Goal: Task Accomplishment & Management: Use online tool/utility

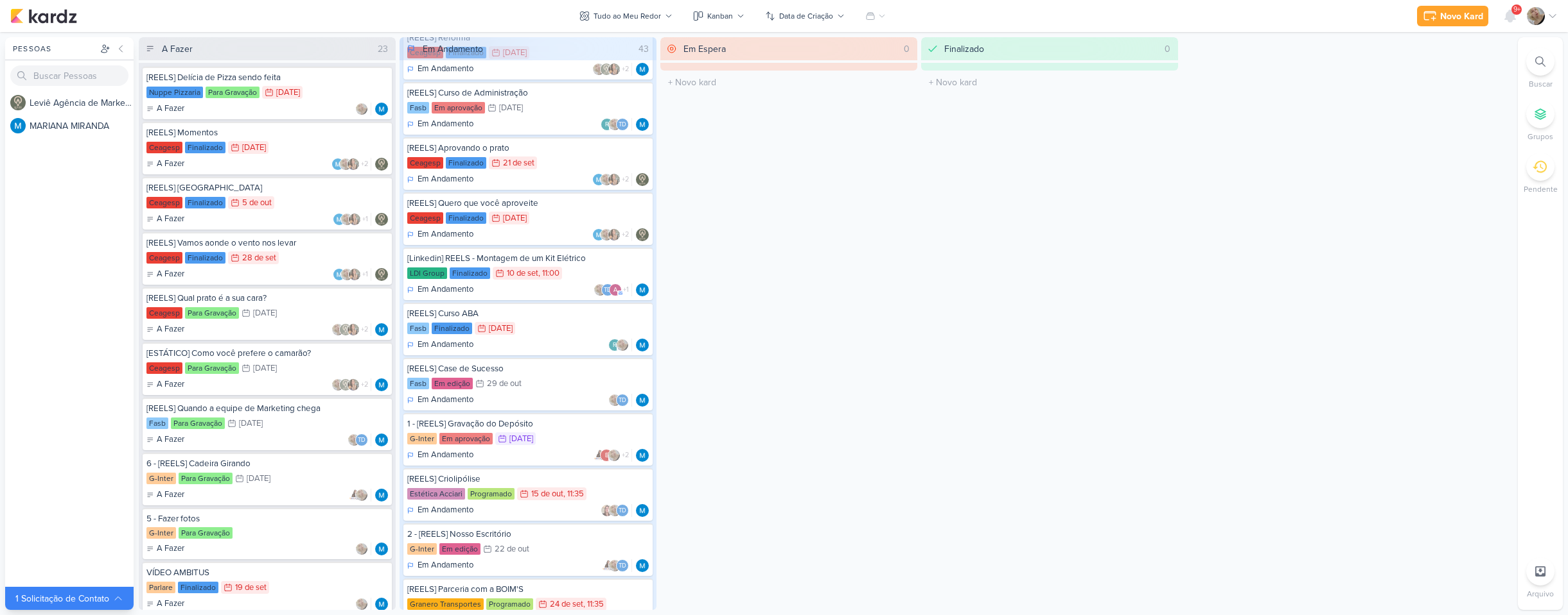
scroll to position [1219, 0]
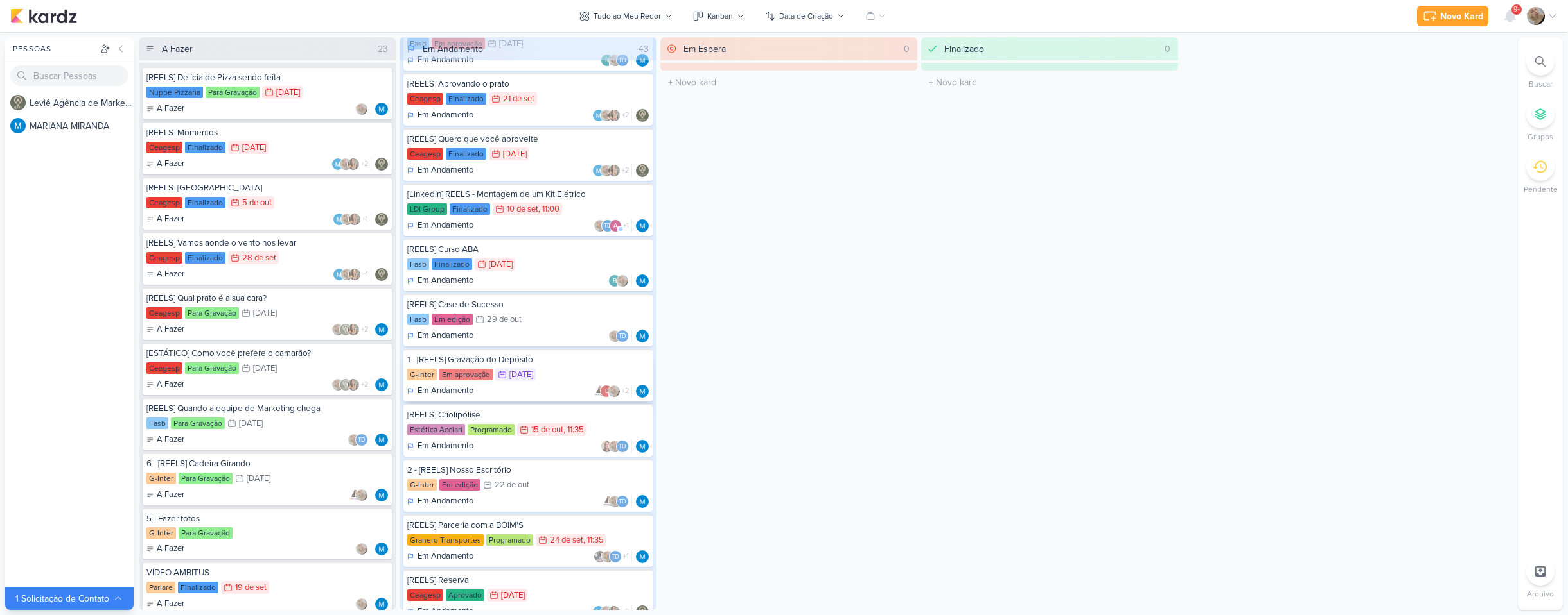
click at [564, 382] on div "G-Inter Em aprovação 16/10 [DATE]" at bounding box center [528, 376] width 241 height 14
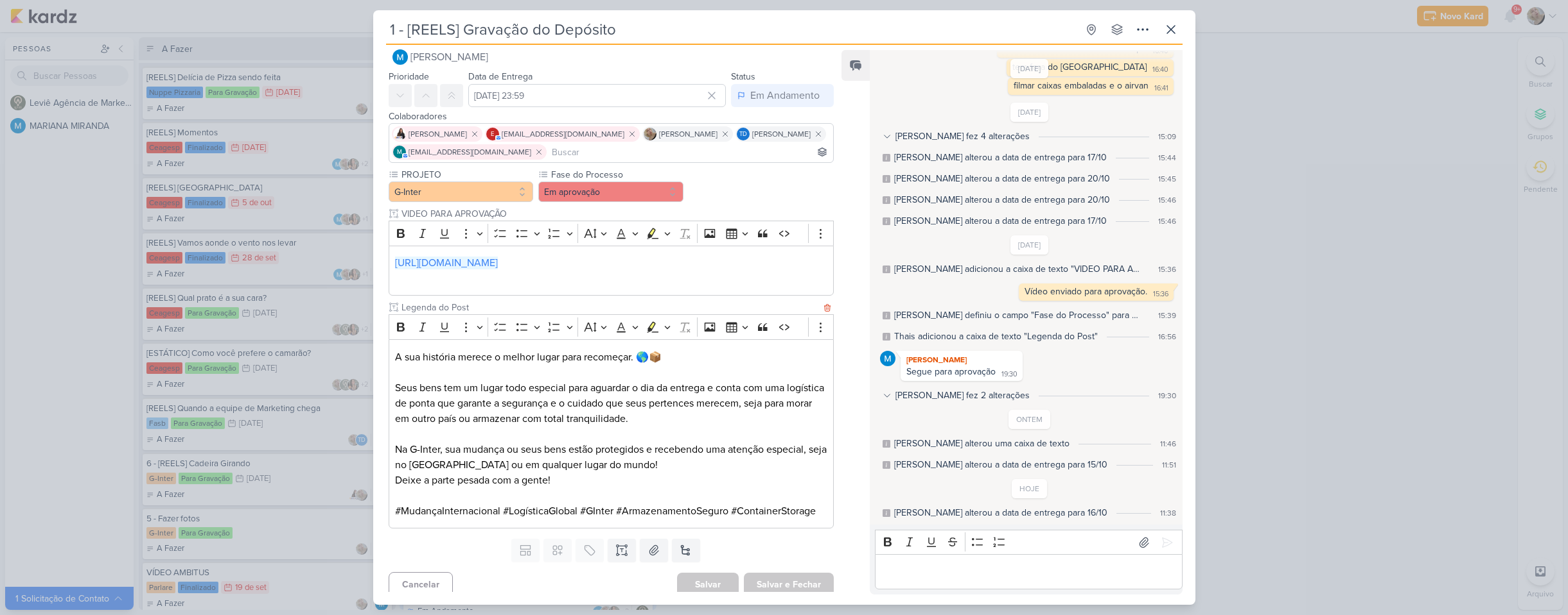
scroll to position [25, 0]
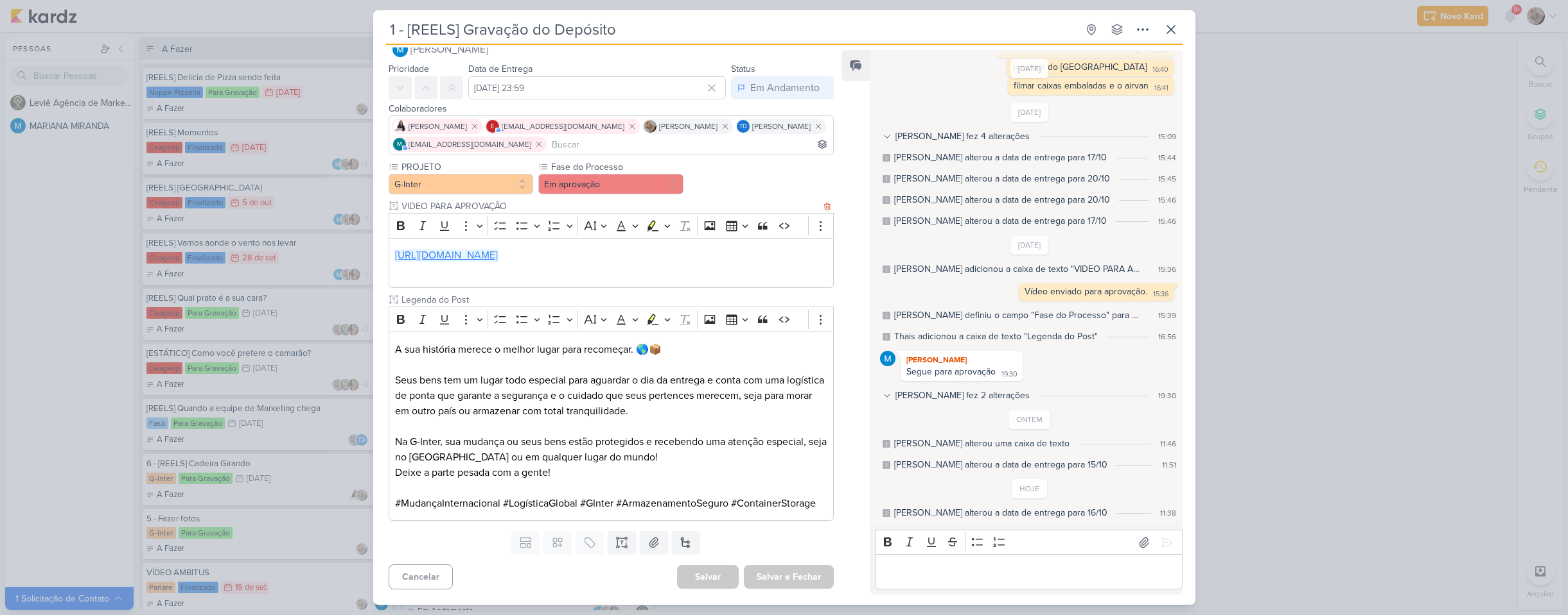
click at [497, 253] on link "[URL][DOMAIN_NAME]" at bounding box center [446, 255] width 103 height 13
click at [1048, 571] on p "Editor editing area: main" at bounding box center [1028, 573] width 293 height 16
click at [1169, 546] on button at bounding box center [1167, 543] width 21 height 21
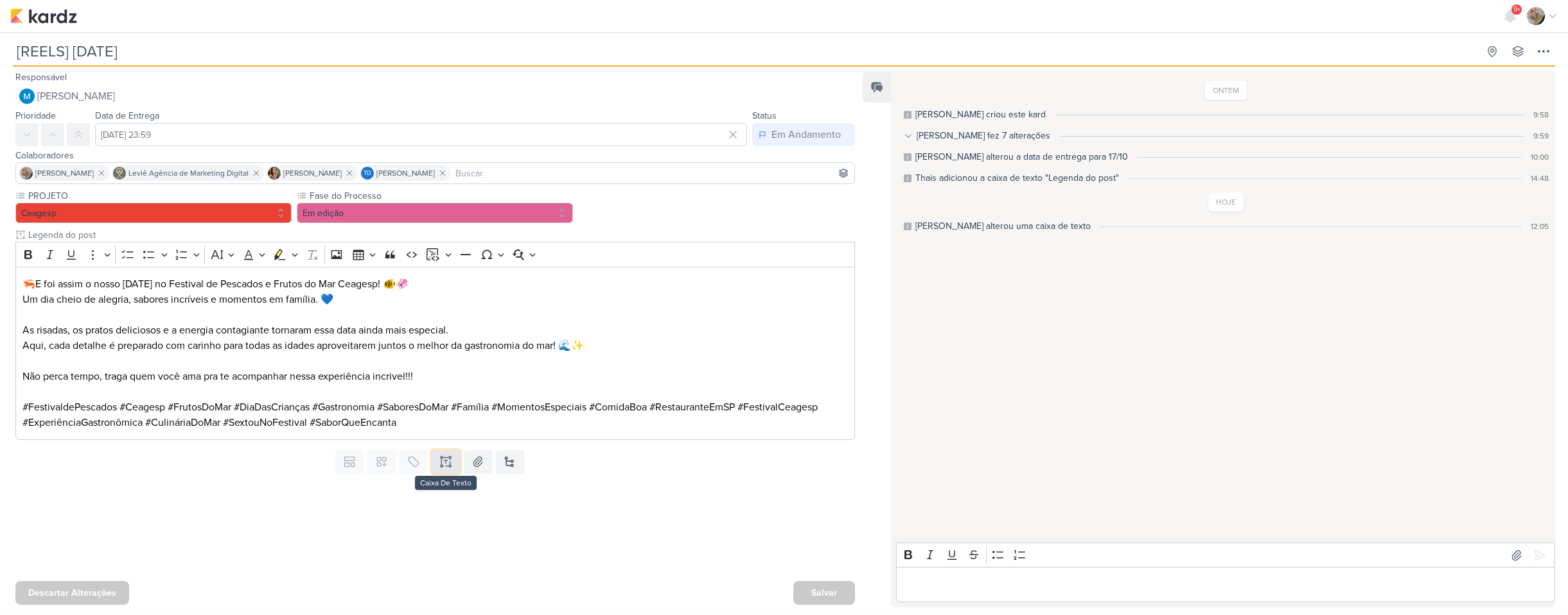
click at [440, 465] on icon at bounding box center [446, 462] width 13 height 13
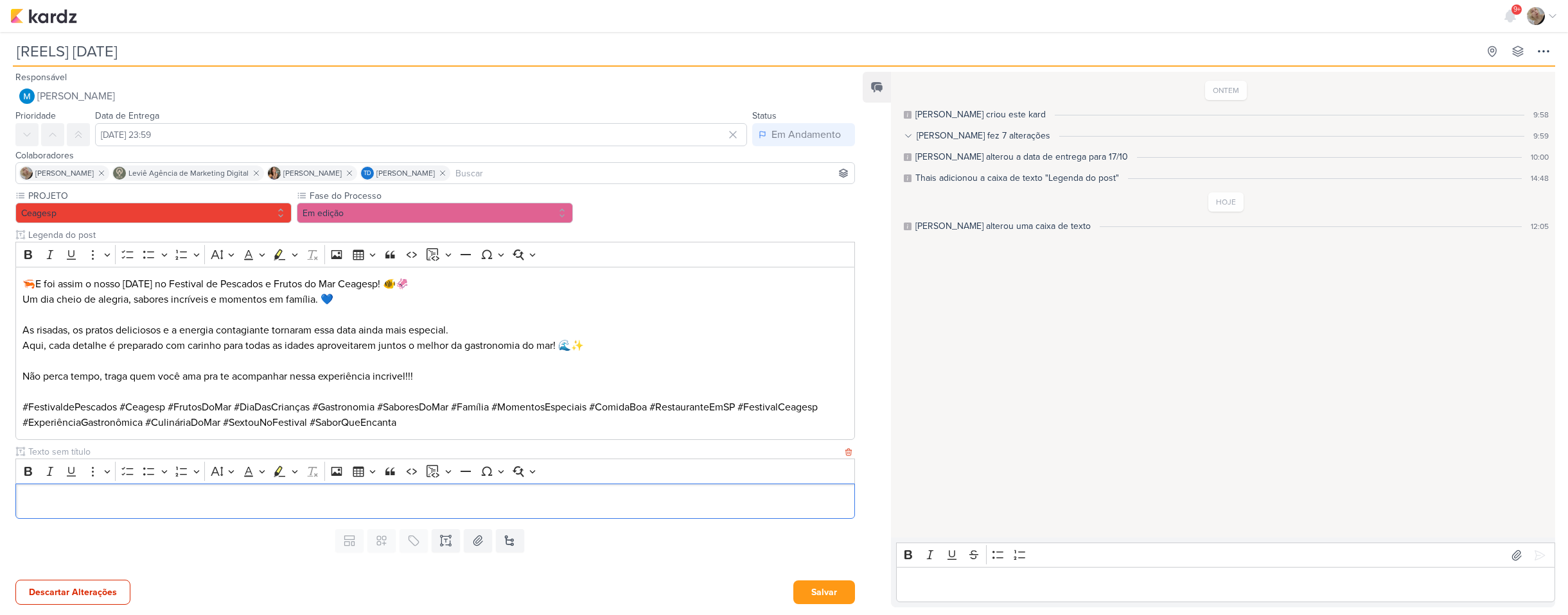
click at [92, 454] on input "text" at bounding box center [434, 452] width 816 height 14
type input "VIDEO PARA APROVAÇÃO"
click at [203, 501] on p "Editor editing area: main" at bounding box center [434, 502] width 825 height 16
click at [811, 594] on button "Salvar" at bounding box center [824, 593] width 62 height 24
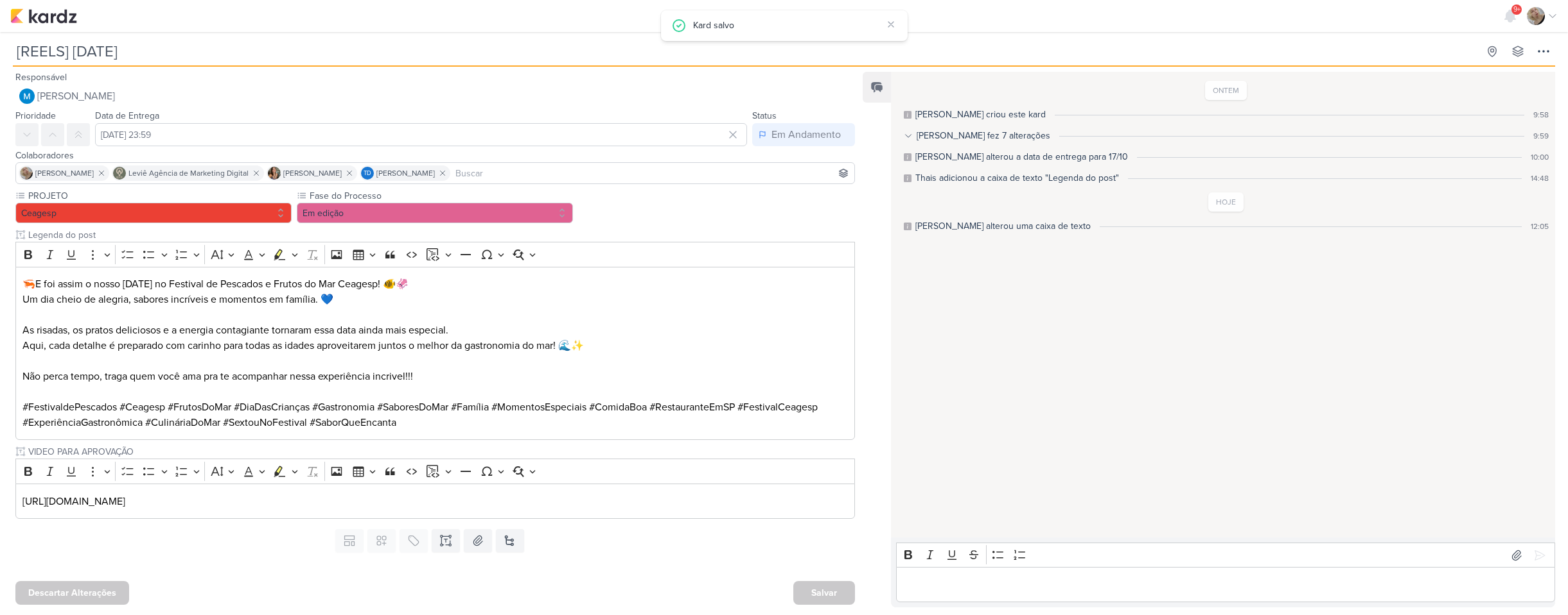
click at [984, 585] on p "Editor editing area: main" at bounding box center [1225, 585] width 646 height 16
click at [1537, 558] on icon at bounding box center [1539, 556] width 13 height 13
click at [72, 16] on img at bounding box center [43, 16] width 66 height 16
